Goal: Go to known website: Access a specific website the user already knows

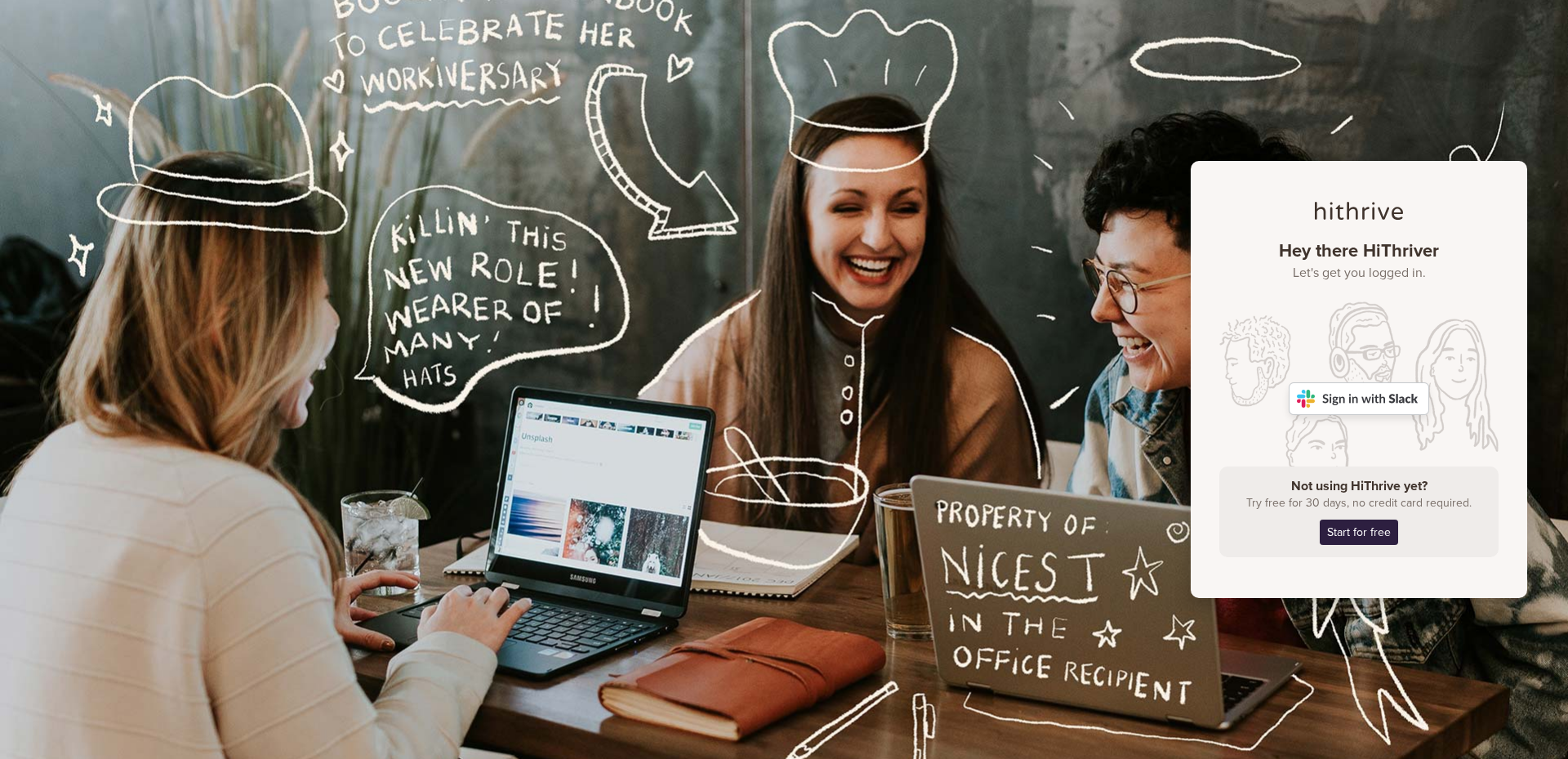
click at [1358, 406] on img at bounding box center [1359, 398] width 141 height 33
